Goal: Communication & Community: Answer question/provide support

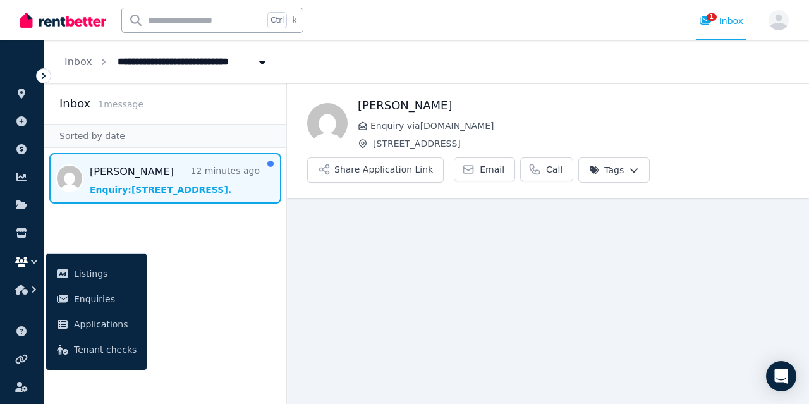
click at [207, 242] on aside "Inbox 1 message Sorted by date [PERSON_NAME] 12 minutes ago Enquiry: [STREET_AD…" at bounding box center [165, 243] width 243 height 321
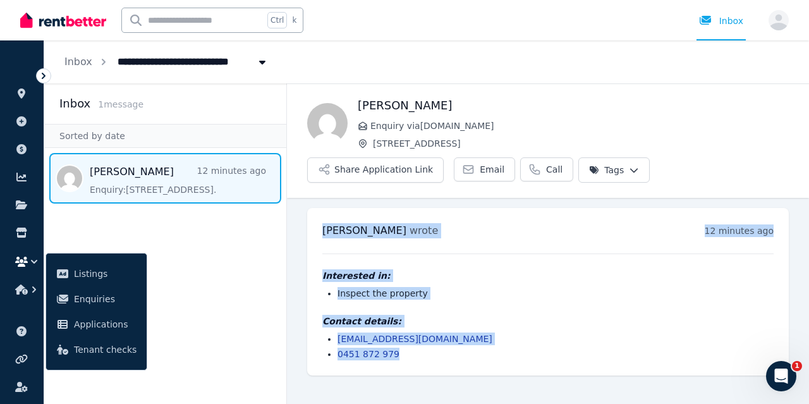
drag, startPoint x: 451, startPoint y: 365, endPoint x: 312, endPoint y: 217, distance: 203.1
click at [312, 217] on div "[PERSON_NAME] wrote 12 minutes ago 10:50 pm [DATE][DATE] Interested in: Inspect…" at bounding box center [548, 292] width 482 height 168
drag, startPoint x: 294, startPoint y: 223, endPoint x: 312, endPoint y: 217, distance: 19.4
click at [312, 217] on div "[PERSON_NAME] wrote 12 minutes ago 10:50 pm [DATE][DATE] Interested in: Inspect…" at bounding box center [548, 292] width 482 height 168
drag, startPoint x: 324, startPoint y: 208, endPoint x: 561, endPoint y: 348, distance: 275.8
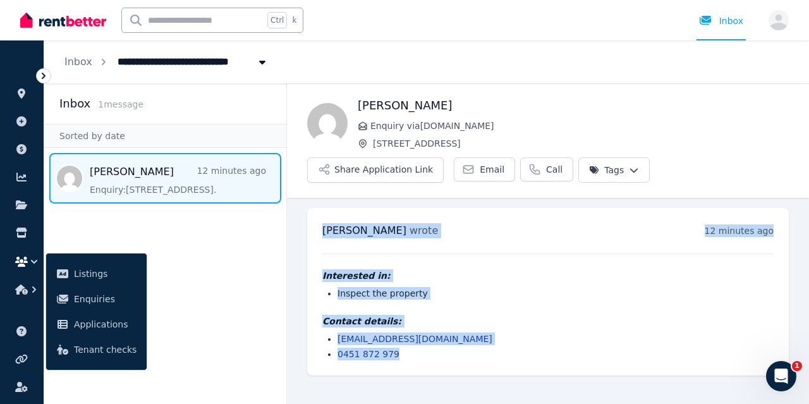
click at [561, 348] on div "[PERSON_NAME] wrote 12 minutes ago 10:50 pm [DATE][DATE] Interested in: Inspect…" at bounding box center [548, 292] width 482 height 168
click at [493, 343] on li "[EMAIL_ADDRESS][DOMAIN_NAME]" at bounding box center [556, 339] width 436 height 13
drag, startPoint x: 474, startPoint y: 353, endPoint x: 307, endPoint y: 217, distance: 215.7
click at [307, 217] on div "[PERSON_NAME] wrote 12 minutes ago 10:50 pm [DATE][DATE] Interested in: Inspect…" at bounding box center [548, 292] width 482 height 168
click at [317, 246] on div "[PERSON_NAME] wrote 12 minutes ago 10:50 pm [DATE][DATE] Interested in: Inspect…" at bounding box center [548, 292] width 482 height 168
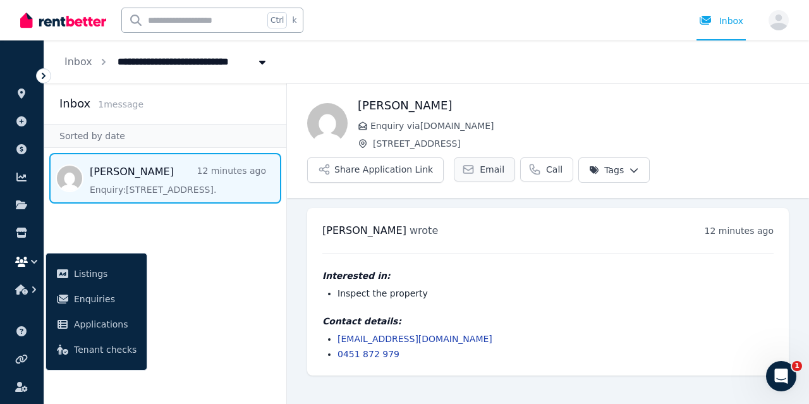
click at [468, 175] on link "Email" at bounding box center [484, 169] width 61 height 24
click at [432, 66] on div "**********" at bounding box center [426, 61] width 765 height 43
click at [204, 245] on aside "Inbox 1 message Sorted by date [PERSON_NAME] 12 minutes ago Enquiry: [STREET_AD…" at bounding box center [165, 243] width 243 height 321
